Goal: Find specific page/section: Find specific page/section

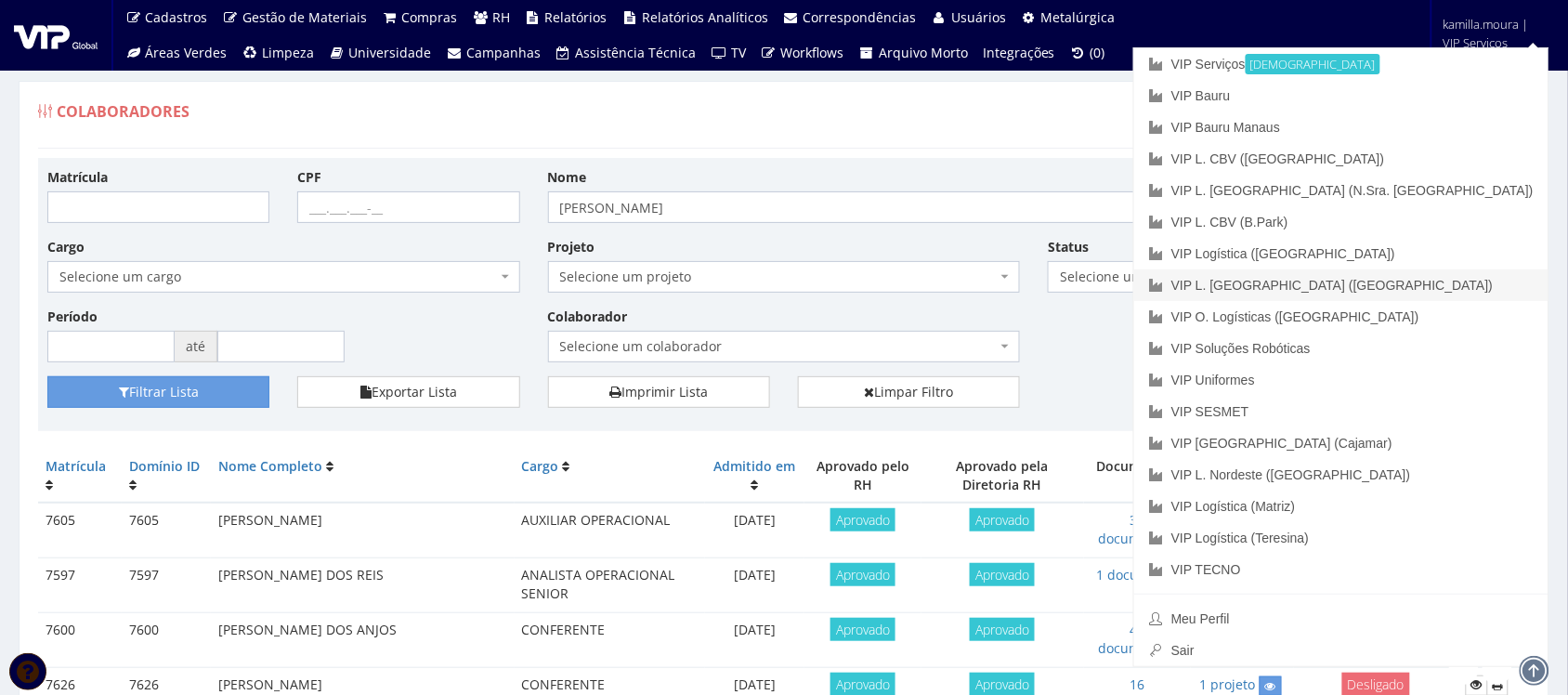
click at [1444, 281] on link "VIP L. [GEOGRAPHIC_DATA] ([GEOGRAPHIC_DATA])" at bounding box center [1341, 285] width 415 height 32
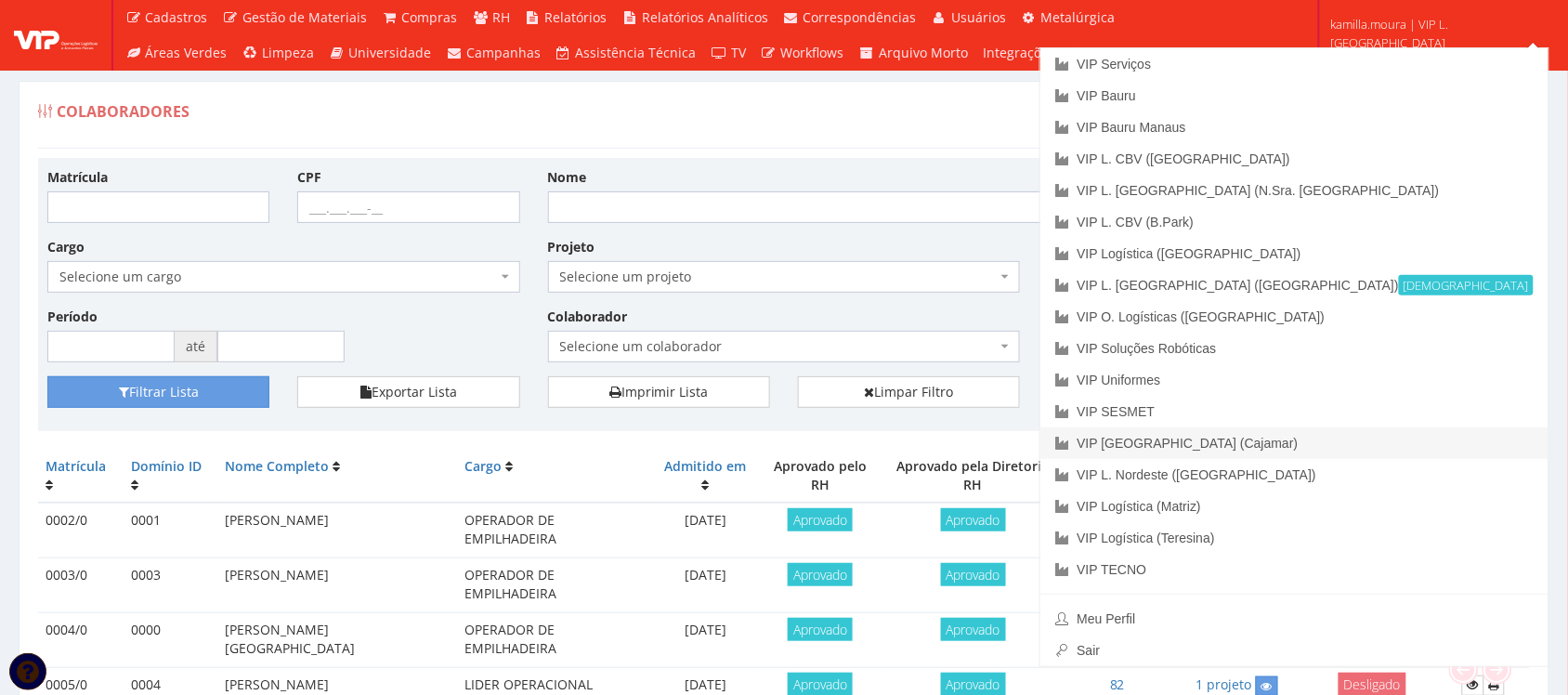
click at [1426, 442] on link "VIP [GEOGRAPHIC_DATA] (Cajamar)" at bounding box center [1294, 444] width 508 height 32
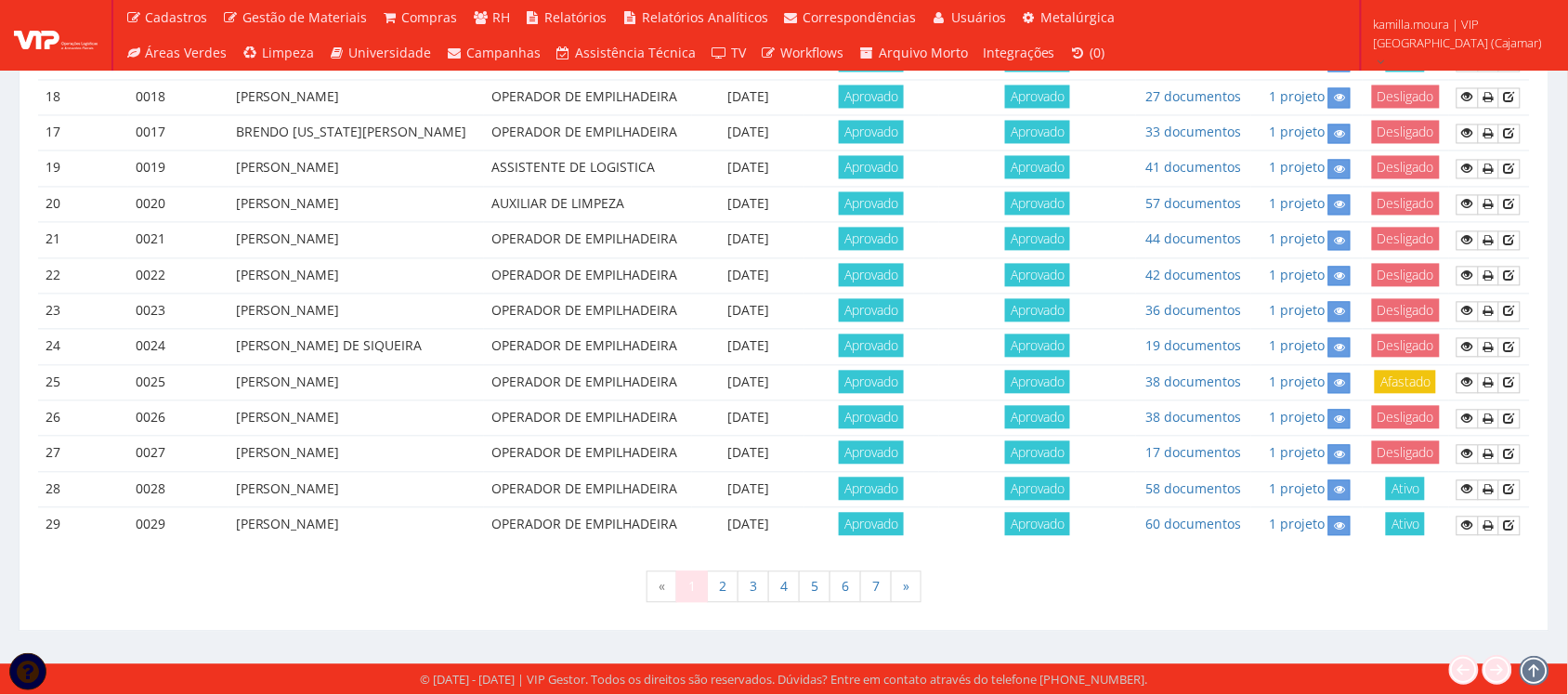
scroll to position [1636, 0]
click at [873, 582] on link "7" at bounding box center [876, 587] width 32 height 32
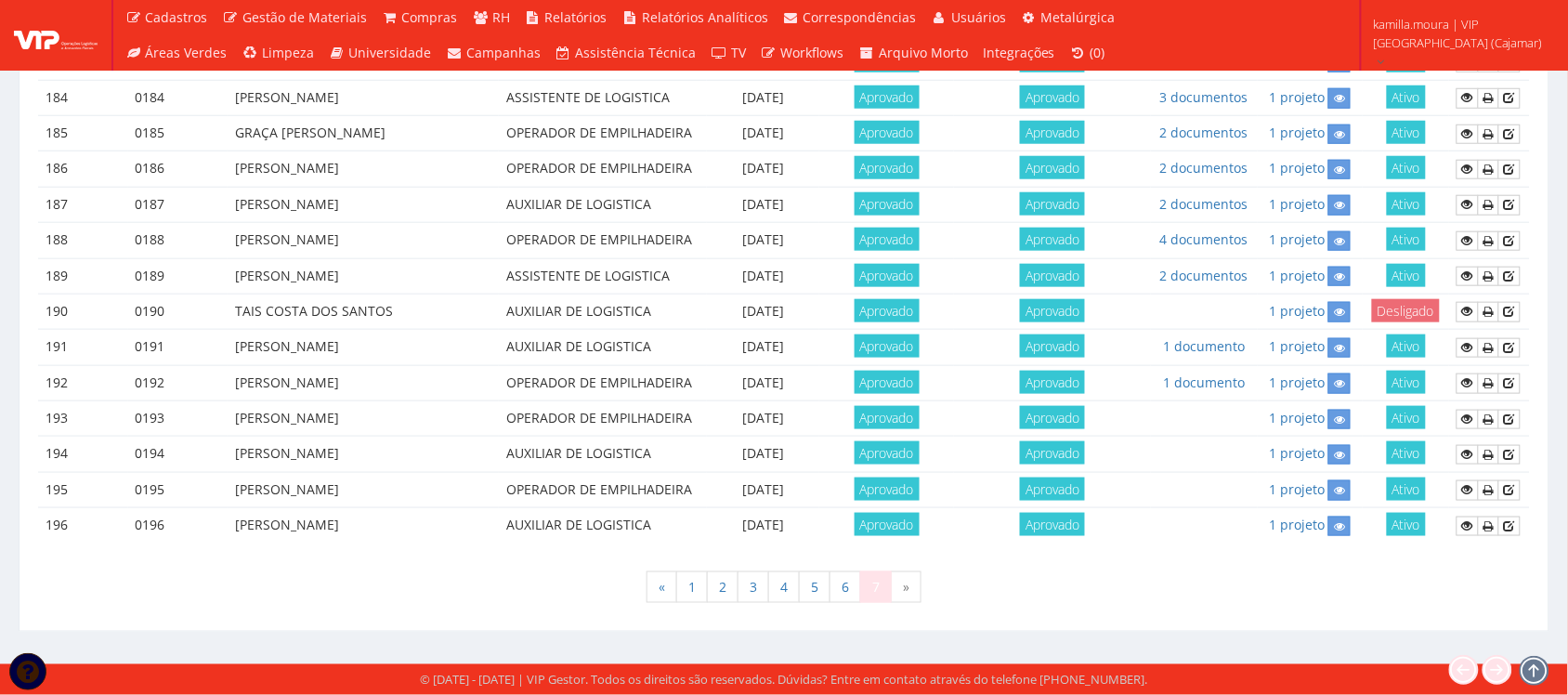
scroll to position [725, 0]
click at [836, 593] on link "6" at bounding box center [845, 587] width 32 height 32
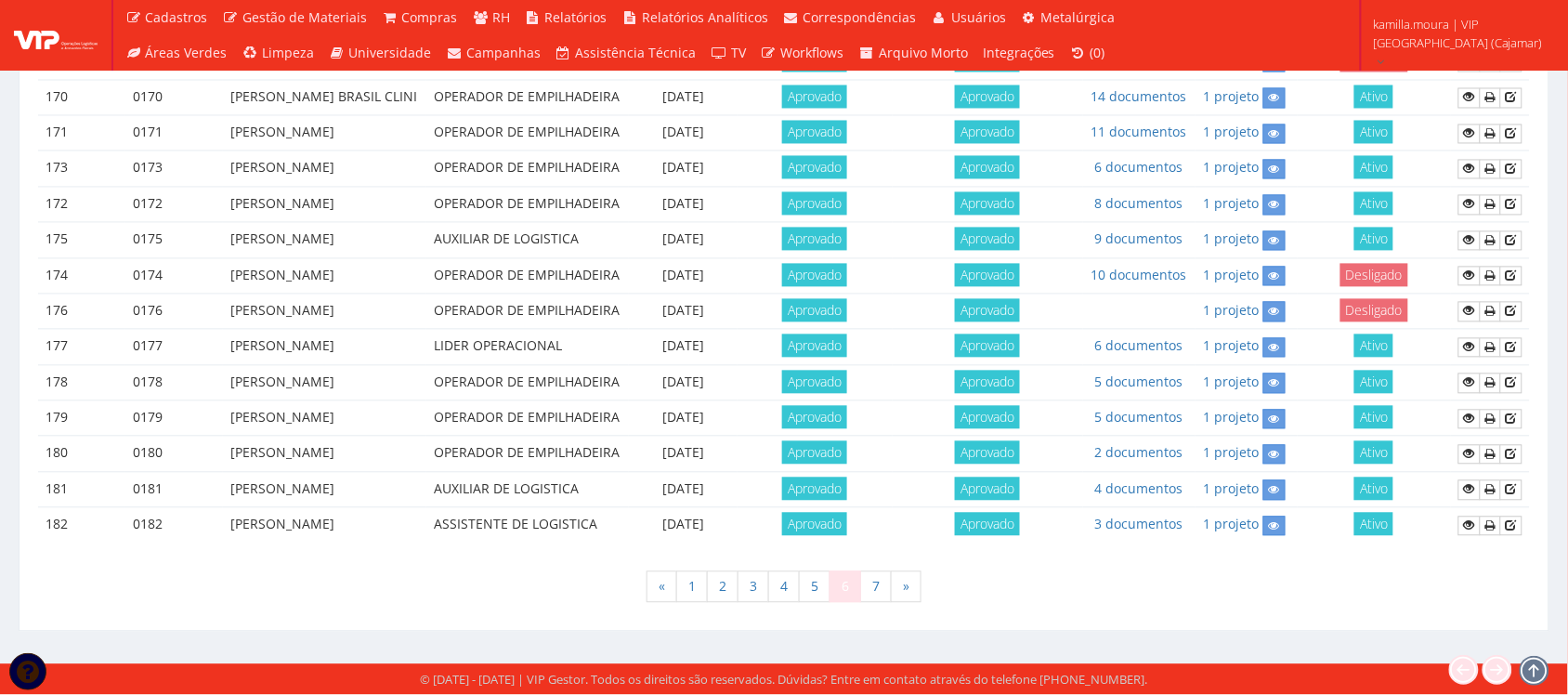
scroll to position [1519, 0]
click at [1161, 266] on link "10 documentos" at bounding box center [1139, 275] width 96 height 18
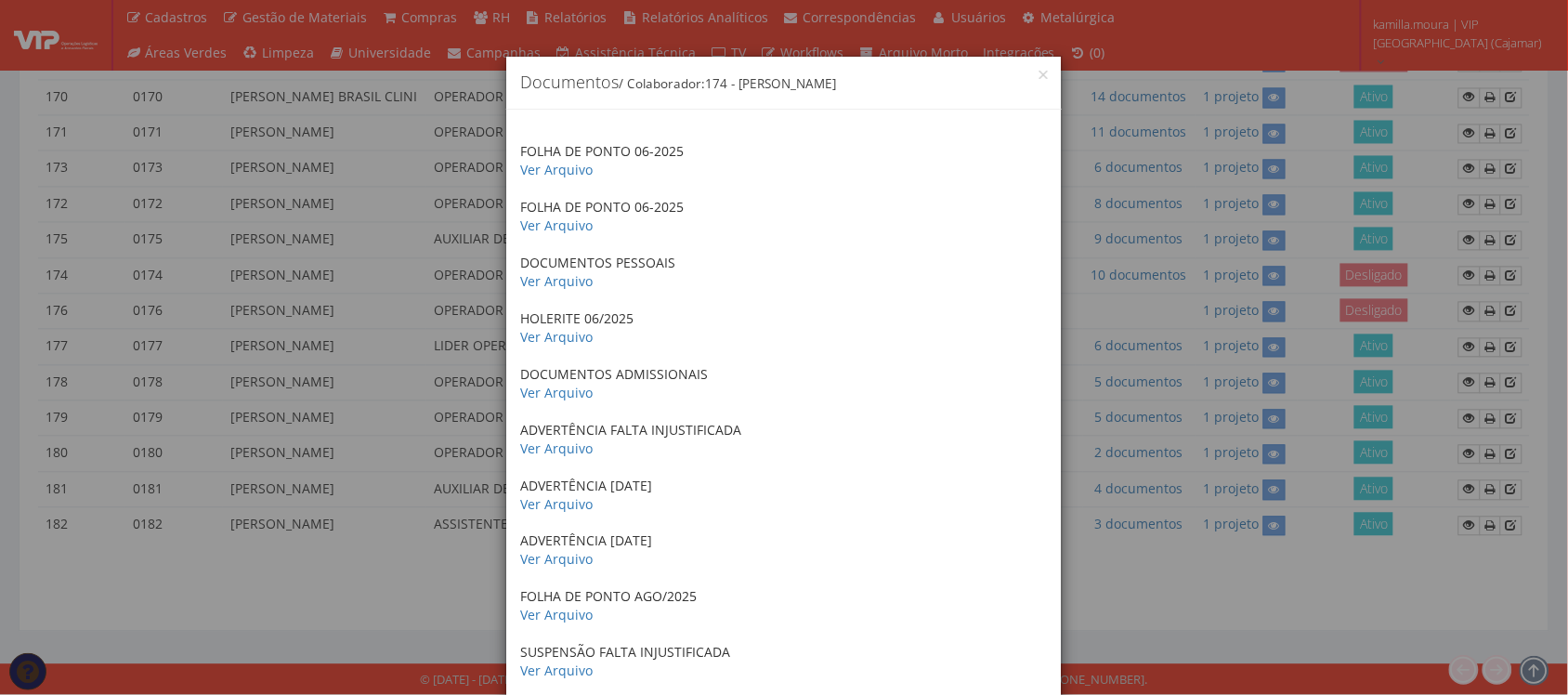
scroll to position [108, 0]
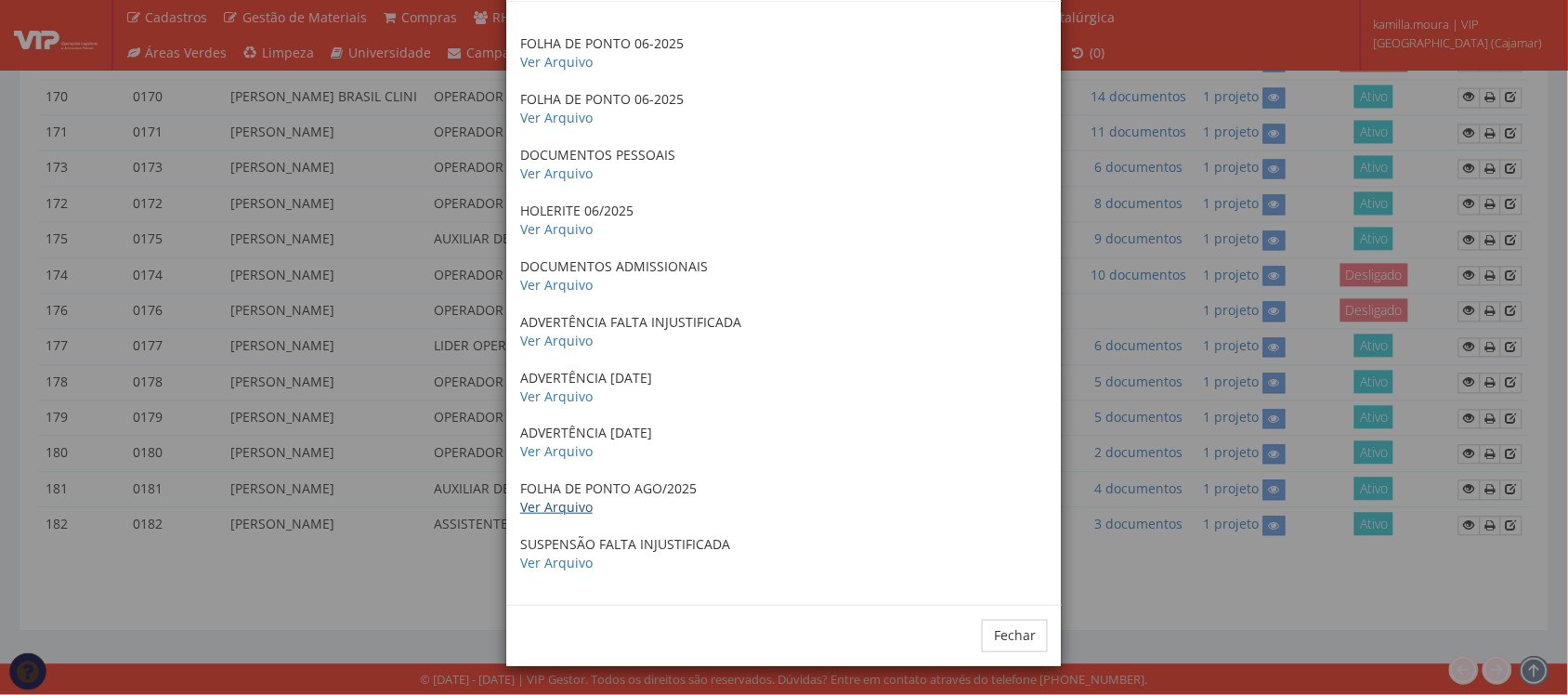
click at [571, 514] on link "Ver Arquivo" at bounding box center [556, 506] width 72 height 18
click at [987, 645] on button "Fechar" at bounding box center [1015, 636] width 66 height 32
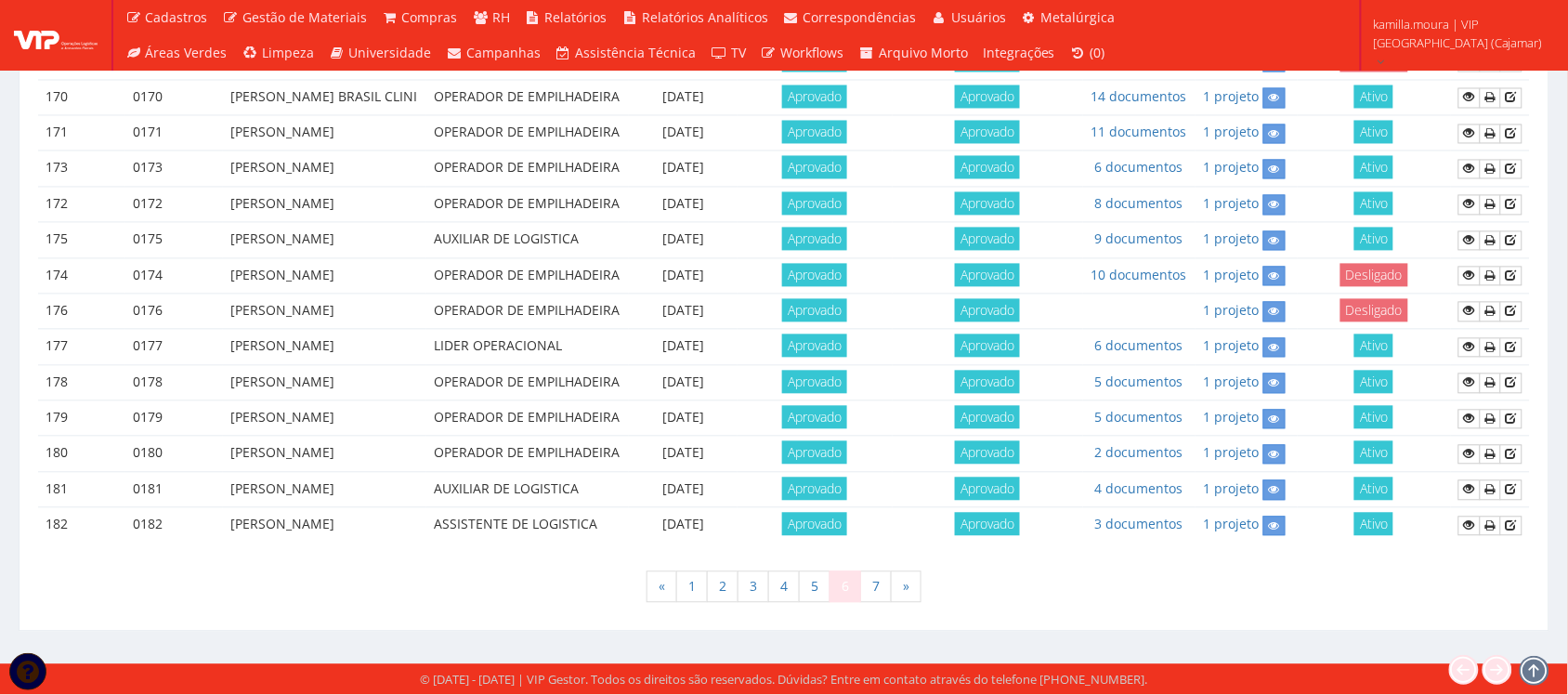
scroll to position [1055, 0]
